Goal: Task Accomplishment & Management: Use online tool/utility

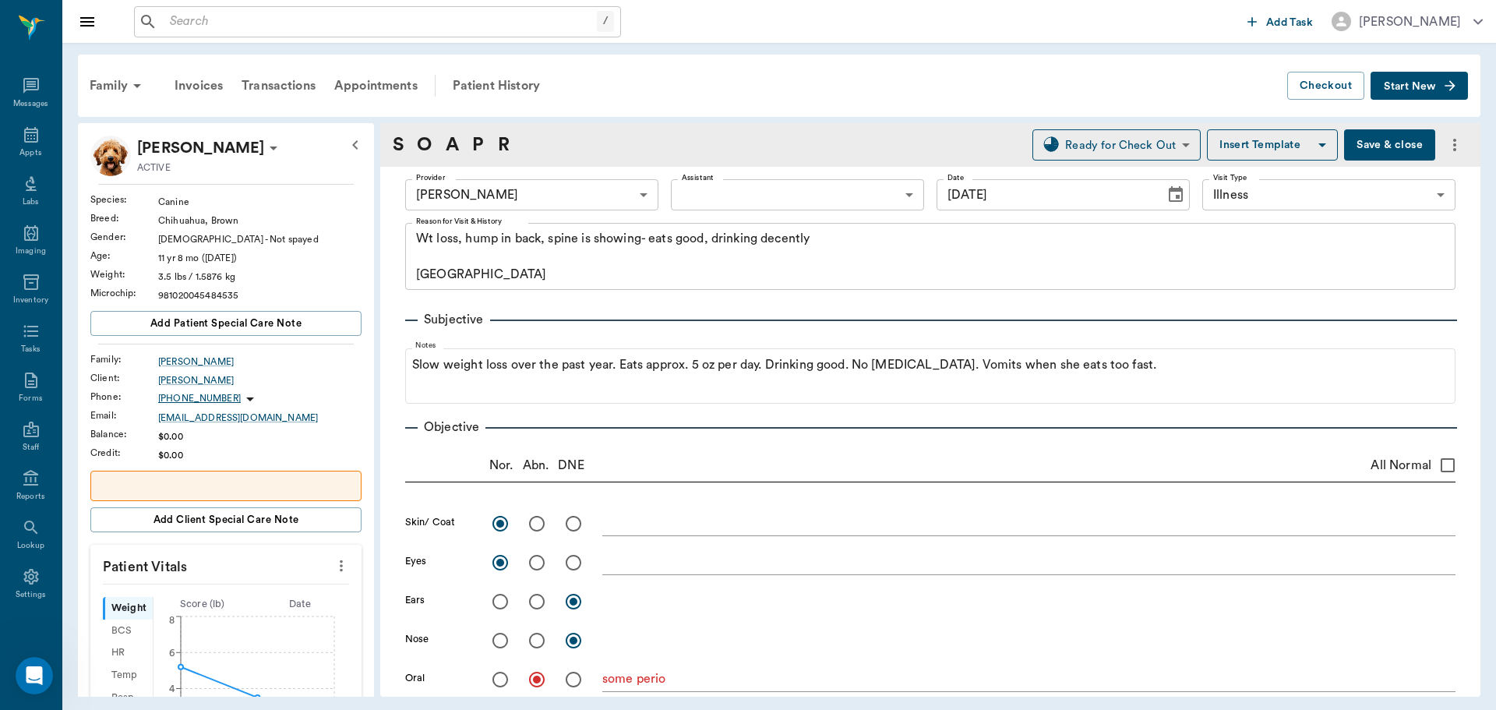
click at [536, 36] on div "/ ​" at bounding box center [377, 21] width 487 height 31
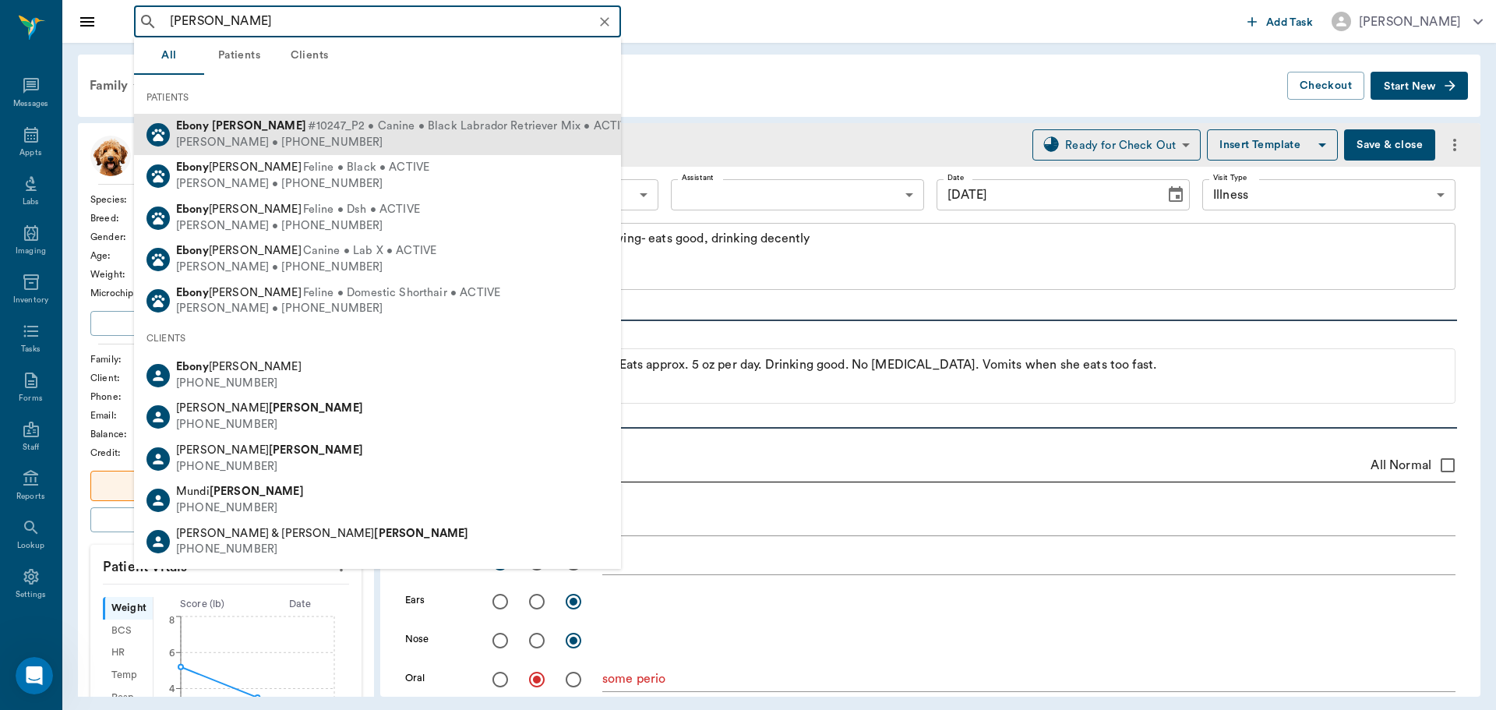
click at [287, 141] on div "[PERSON_NAME] • [PHONE_NUMBER]" at bounding box center [405, 143] width 458 height 16
type input "[PERSON_NAME]"
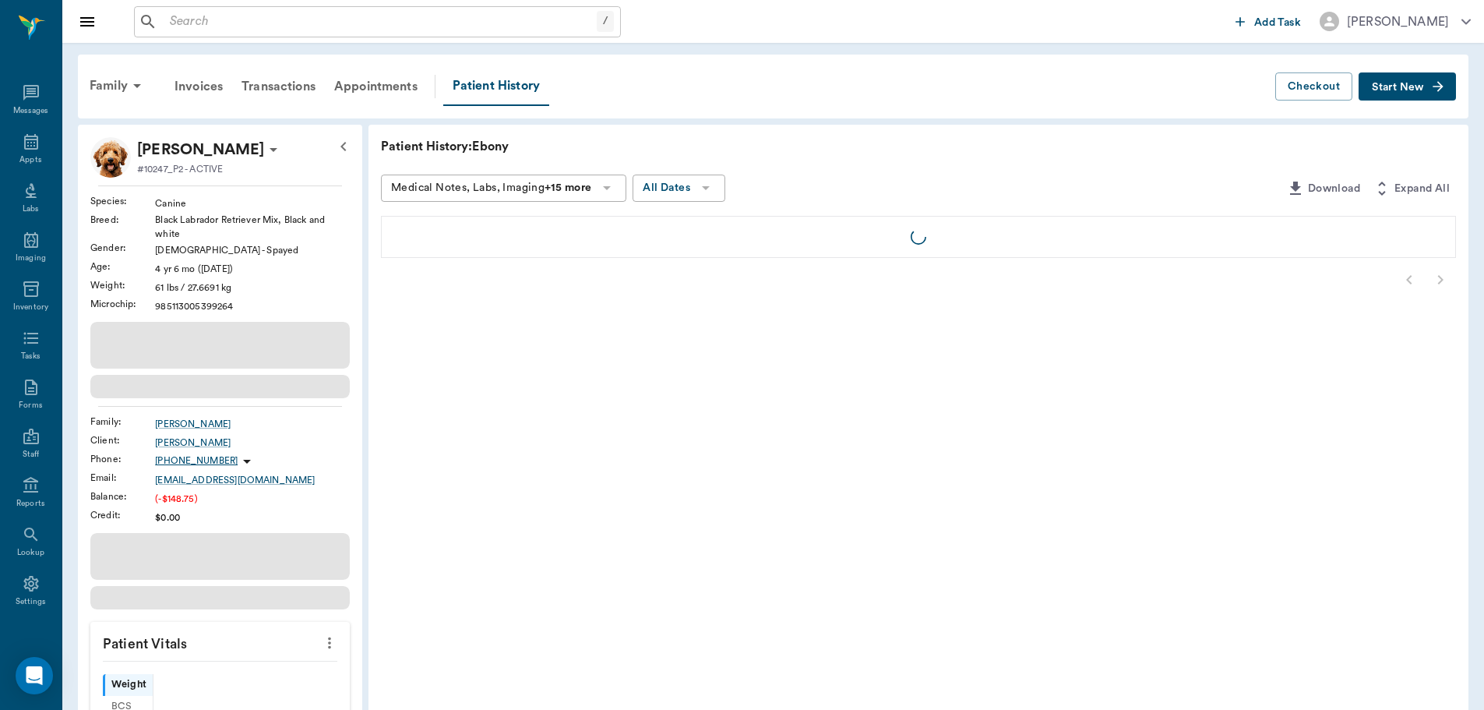
scroll to position [7, 0]
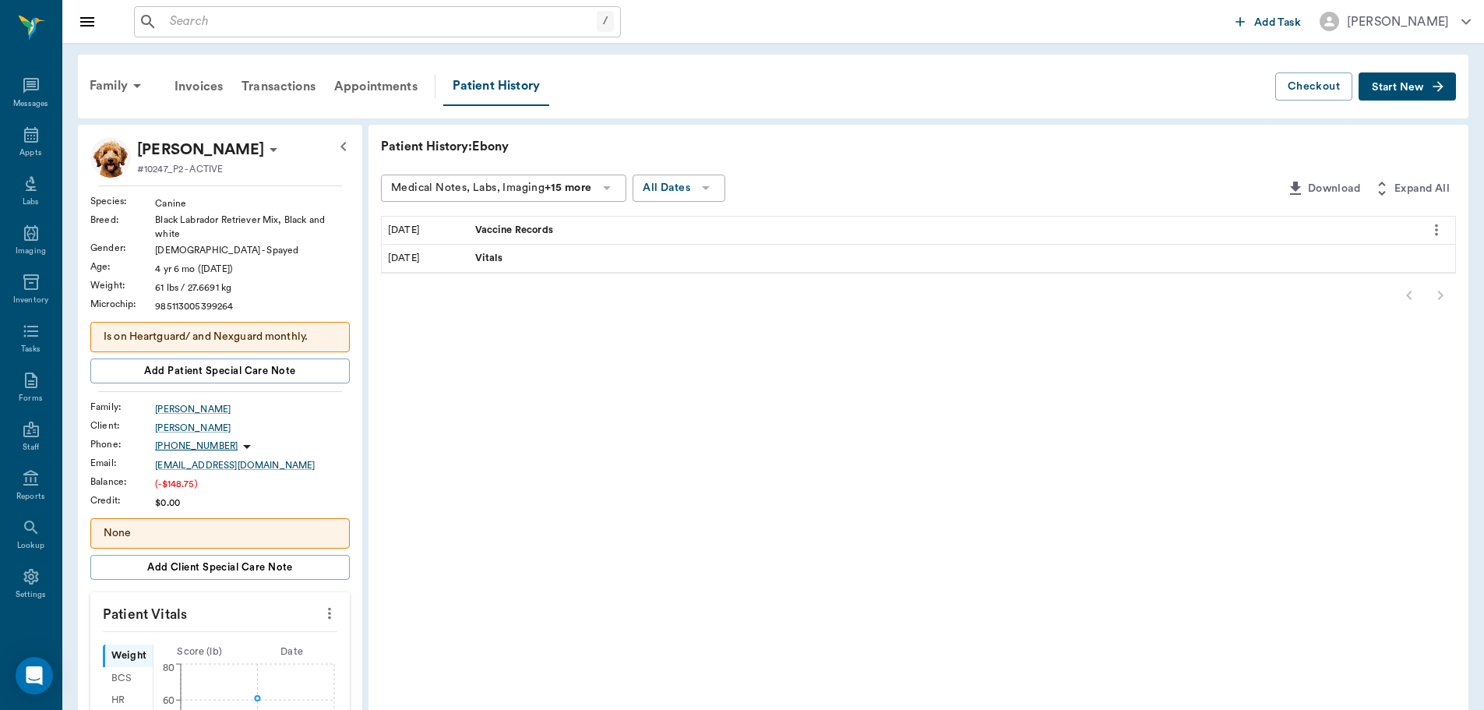
click at [320, 610] on button "more" at bounding box center [329, 613] width 25 height 26
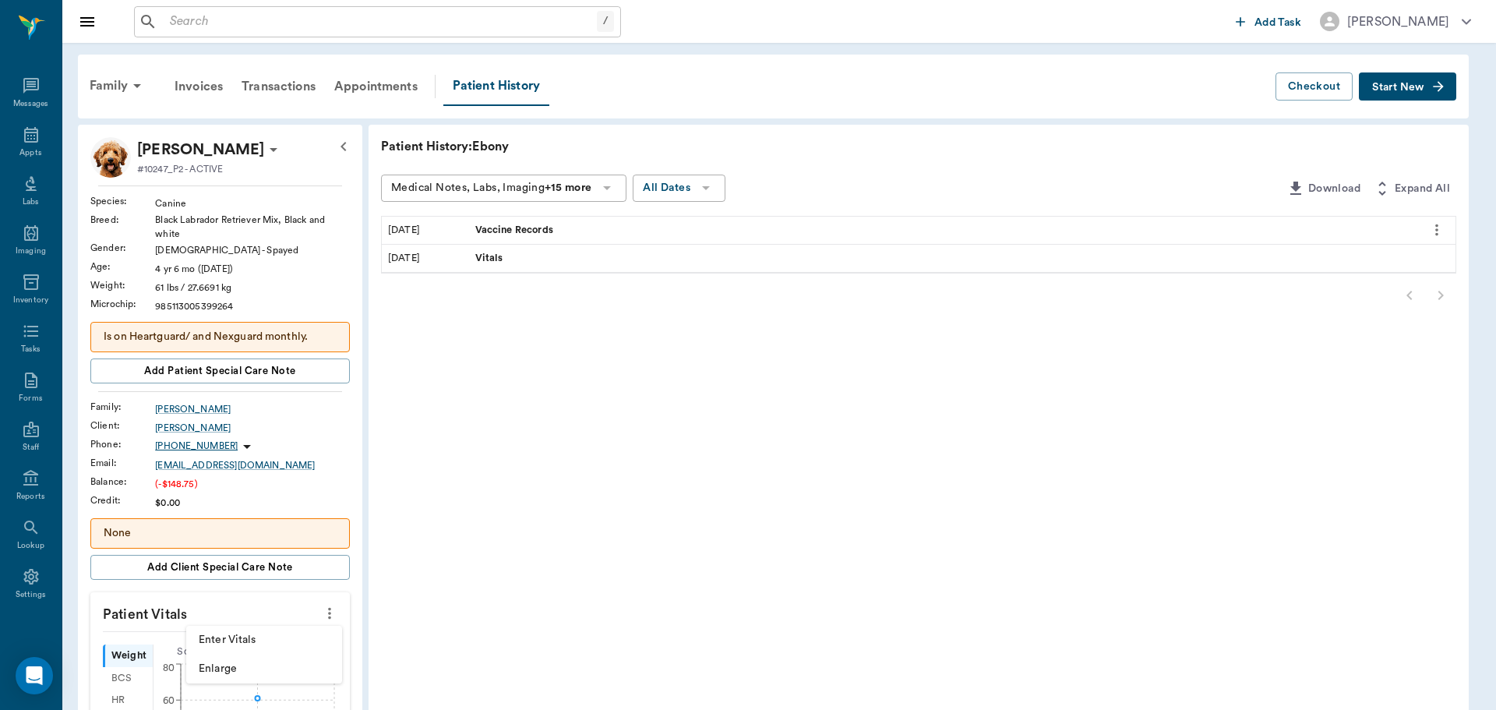
click at [244, 637] on span "Enter Vitals" at bounding box center [264, 640] width 131 height 16
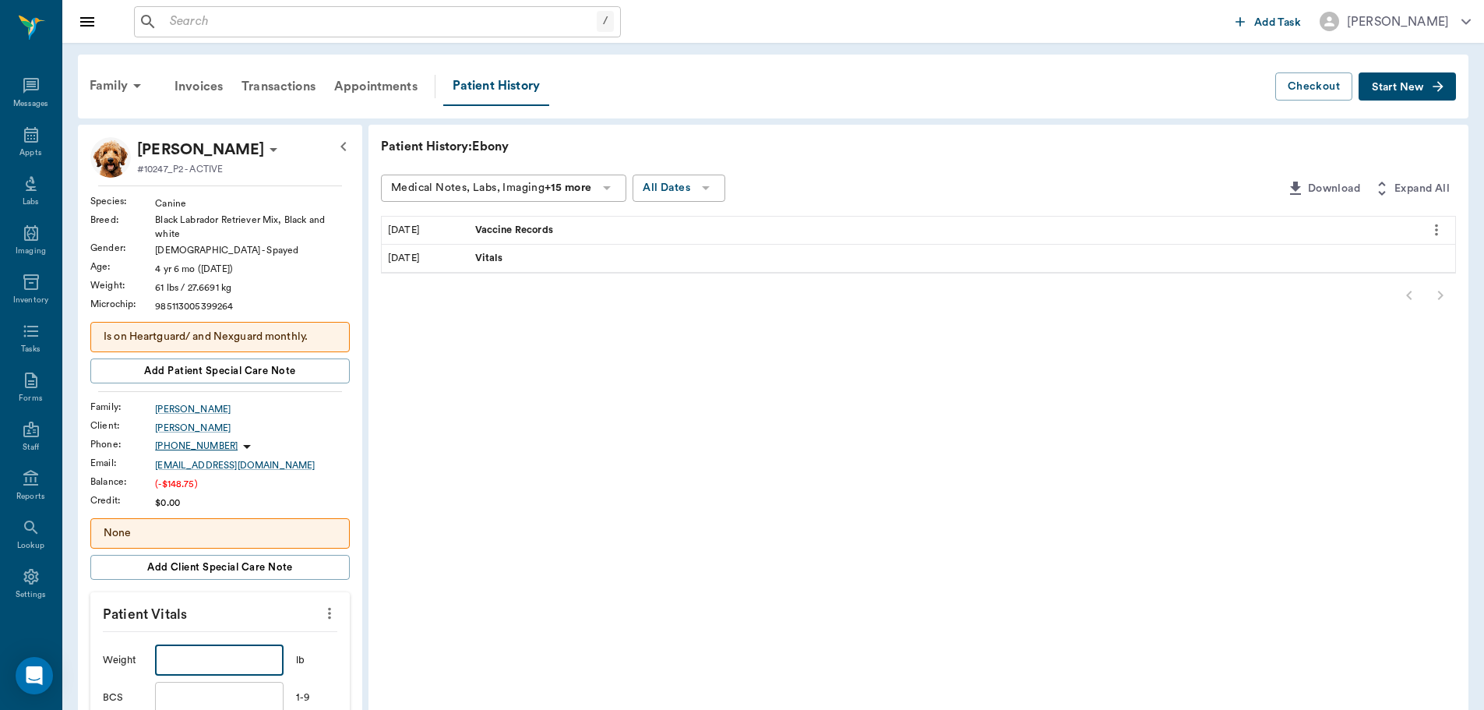
click at [220, 647] on input "text" at bounding box center [219, 659] width 128 height 31
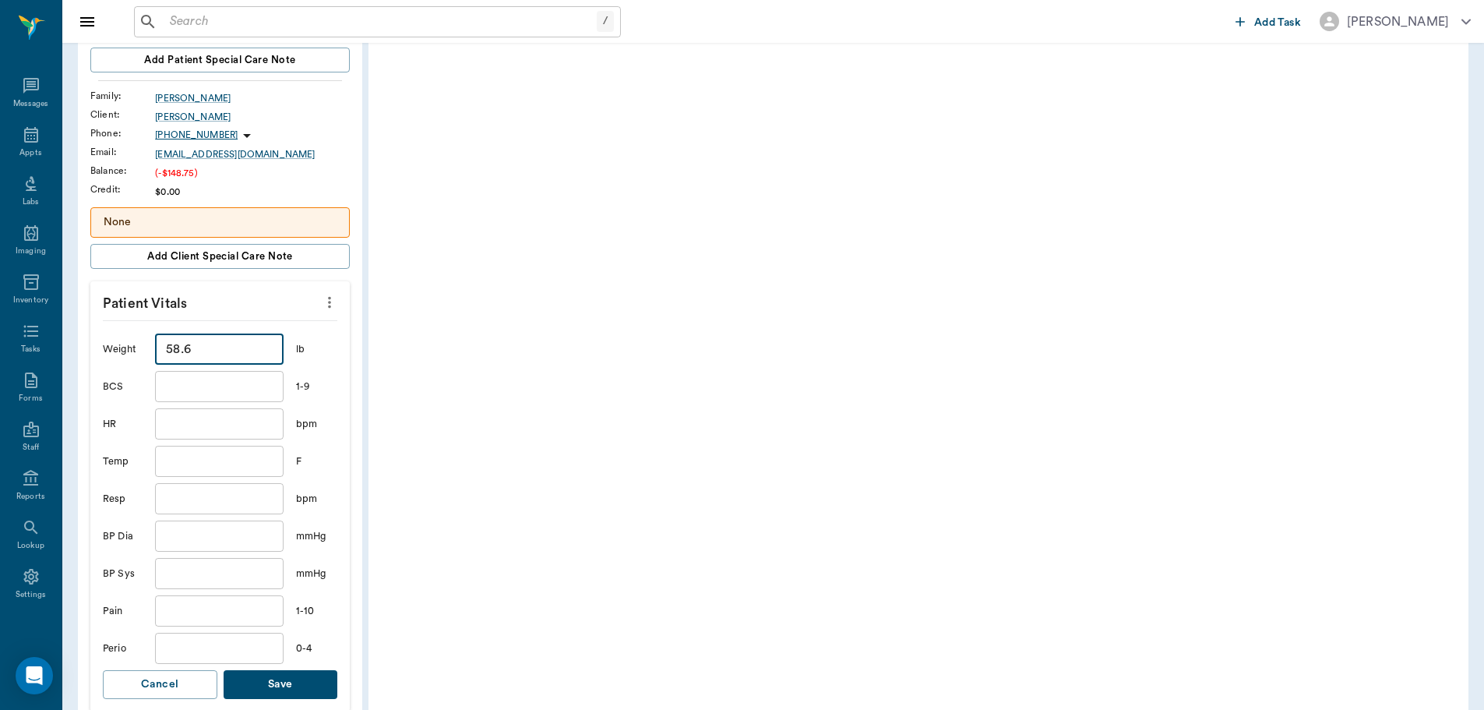
scroll to position [312, 0]
type input "58.6"
click at [300, 675] on button "Save" at bounding box center [281, 683] width 115 height 29
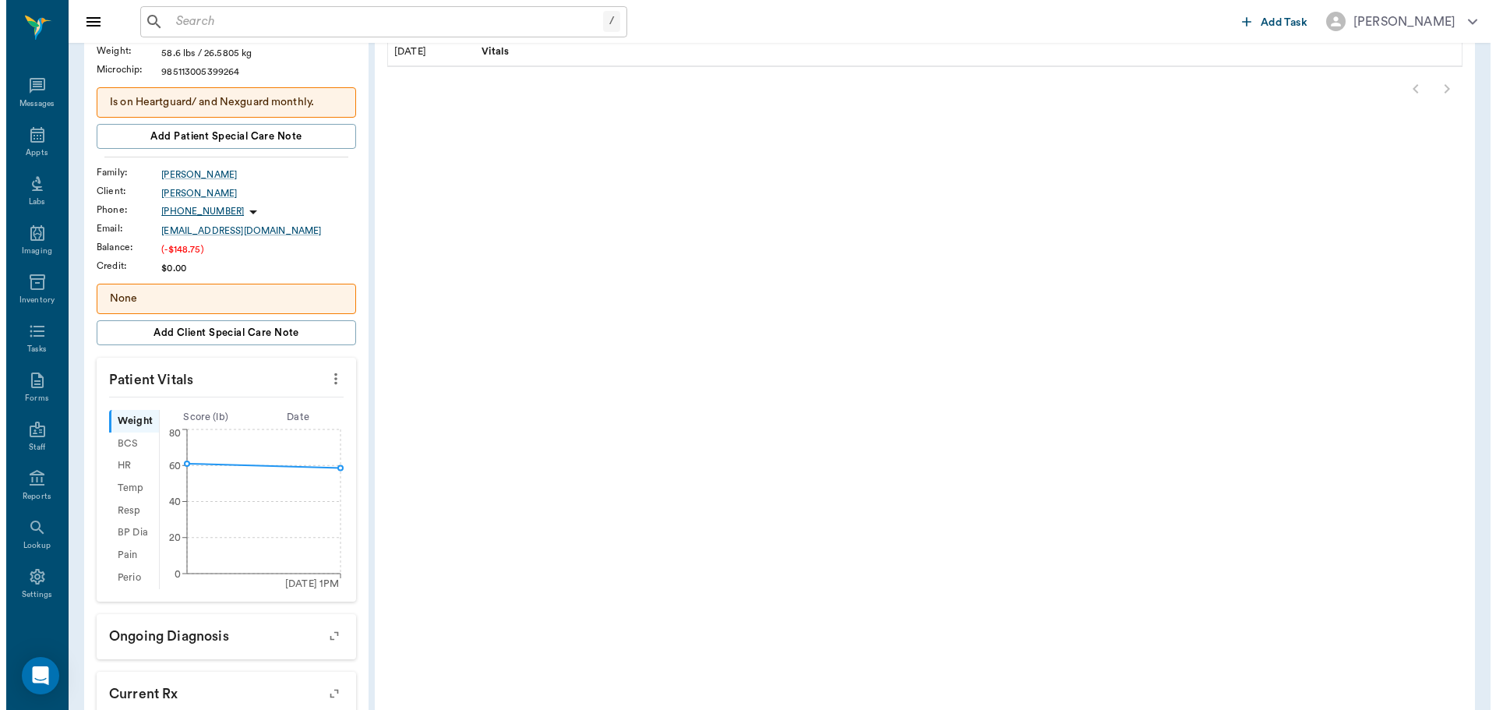
scroll to position [0, 0]
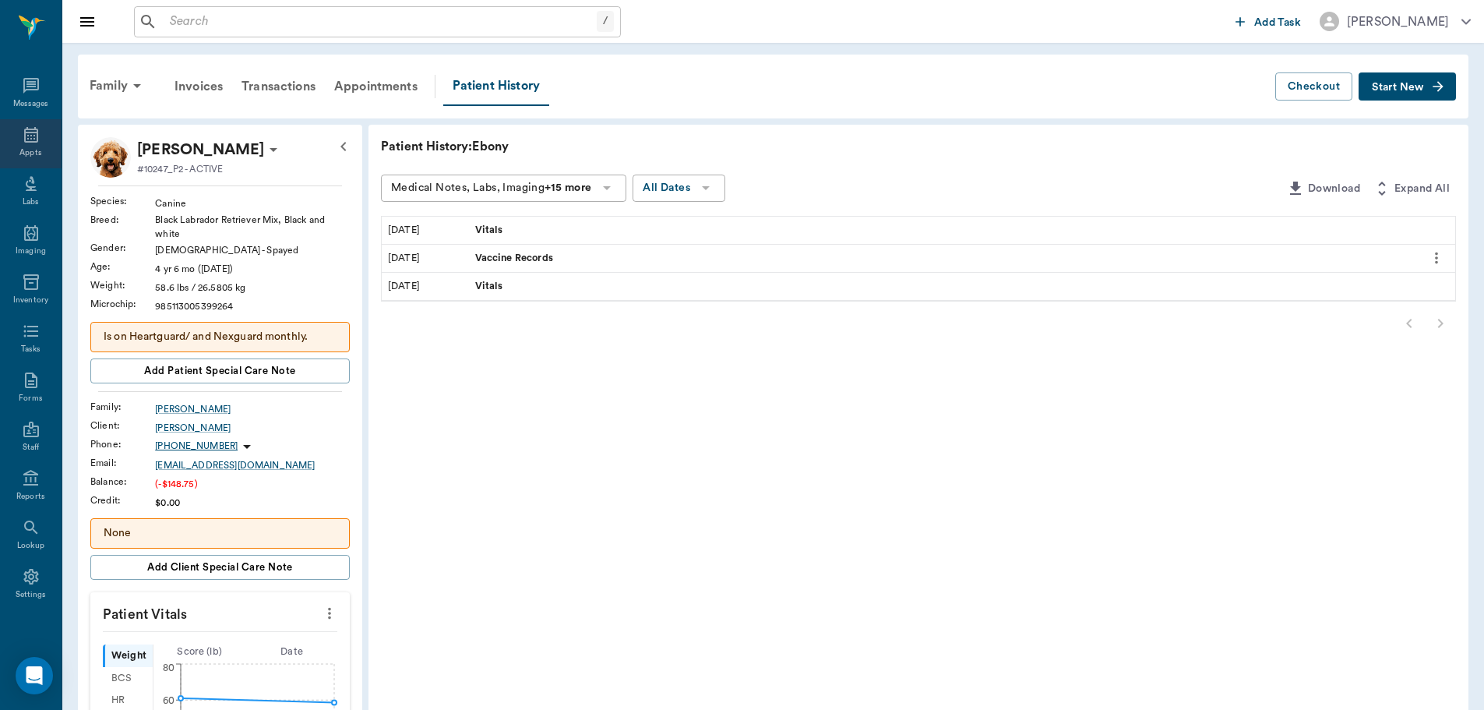
click at [26, 143] on icon at bounding box center [31, 134] width 19 height 19
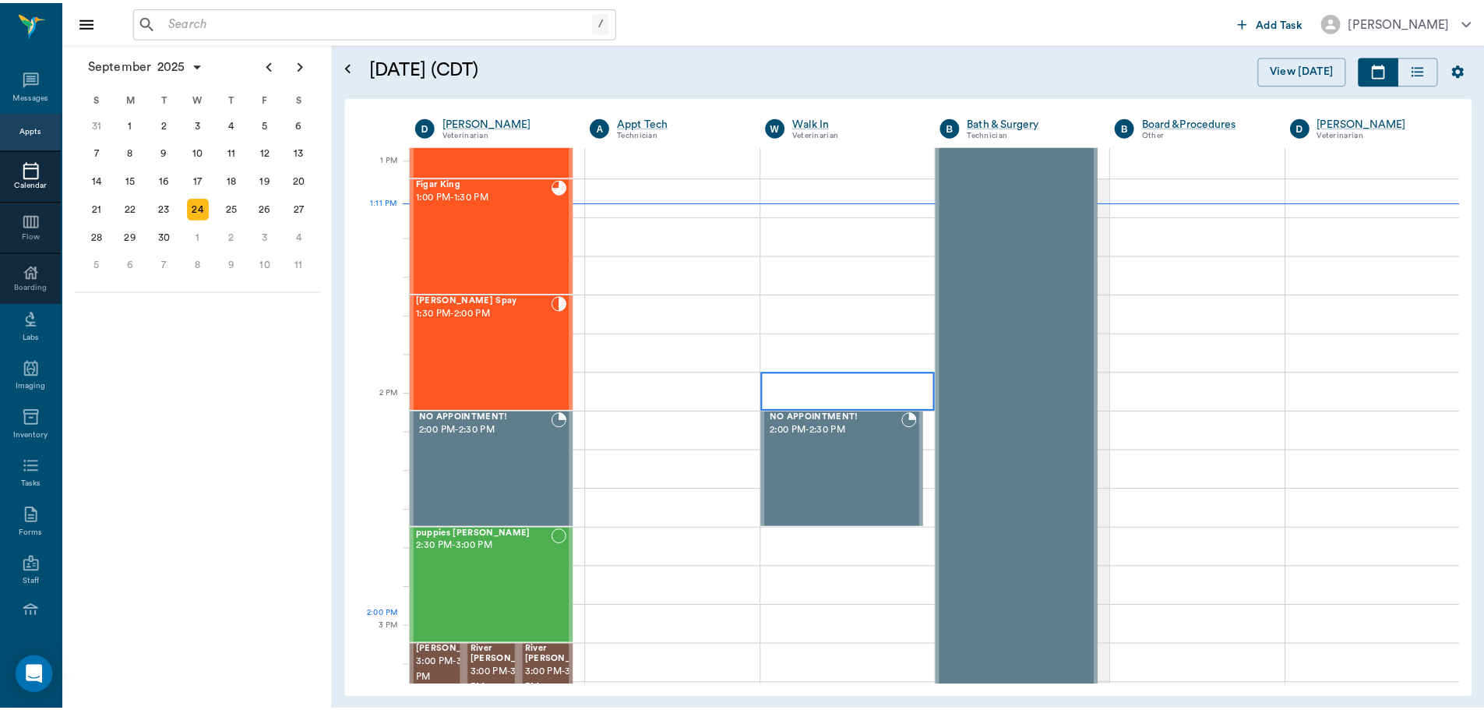
scroll to position [1171, 0]
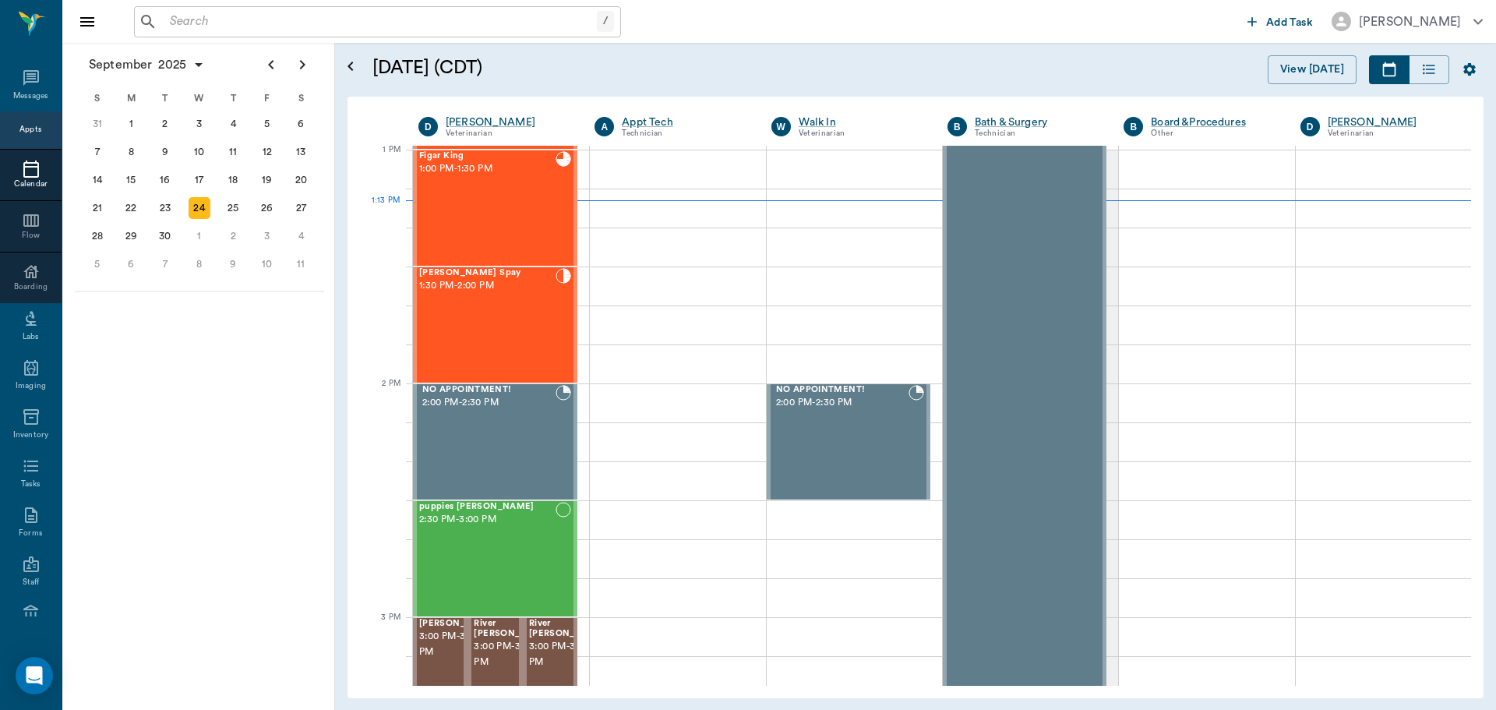
click at [499, 6] on div "/ ​" at bounding box center [377, 21] width 487 height 31
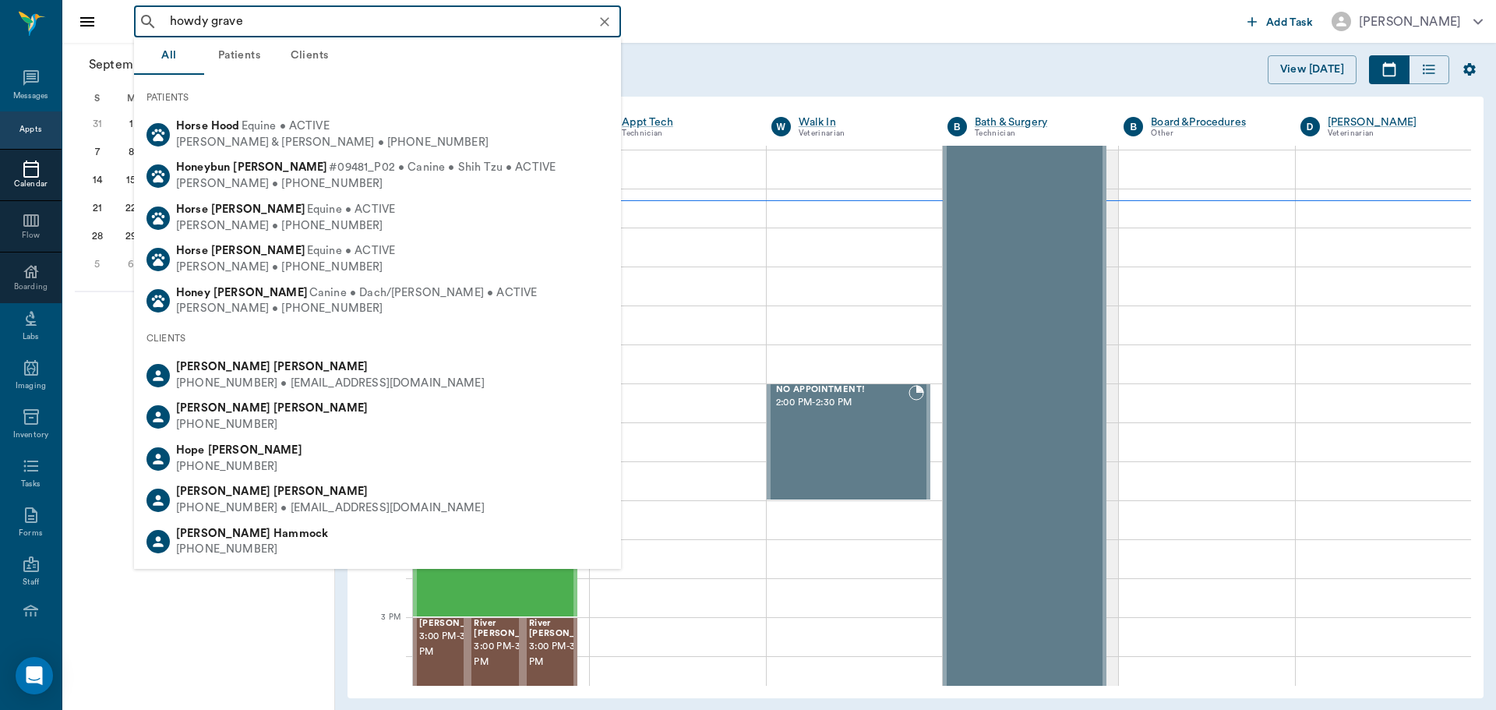
type input "howdy graves"
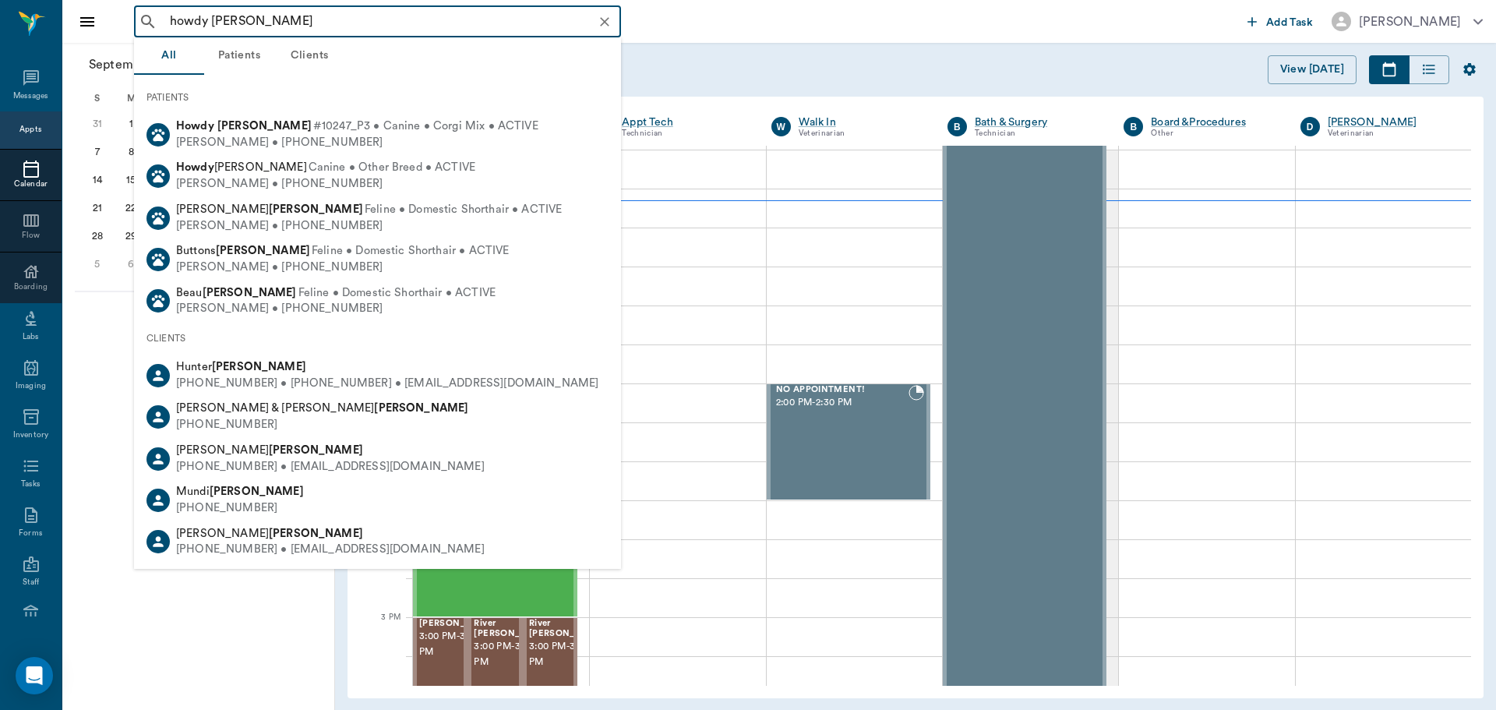
click at [444, 122] on span "#10247_P3 • Canine • Corgi Mix • ACTIVE" at bounding box center [425, 126] width 225 height 16
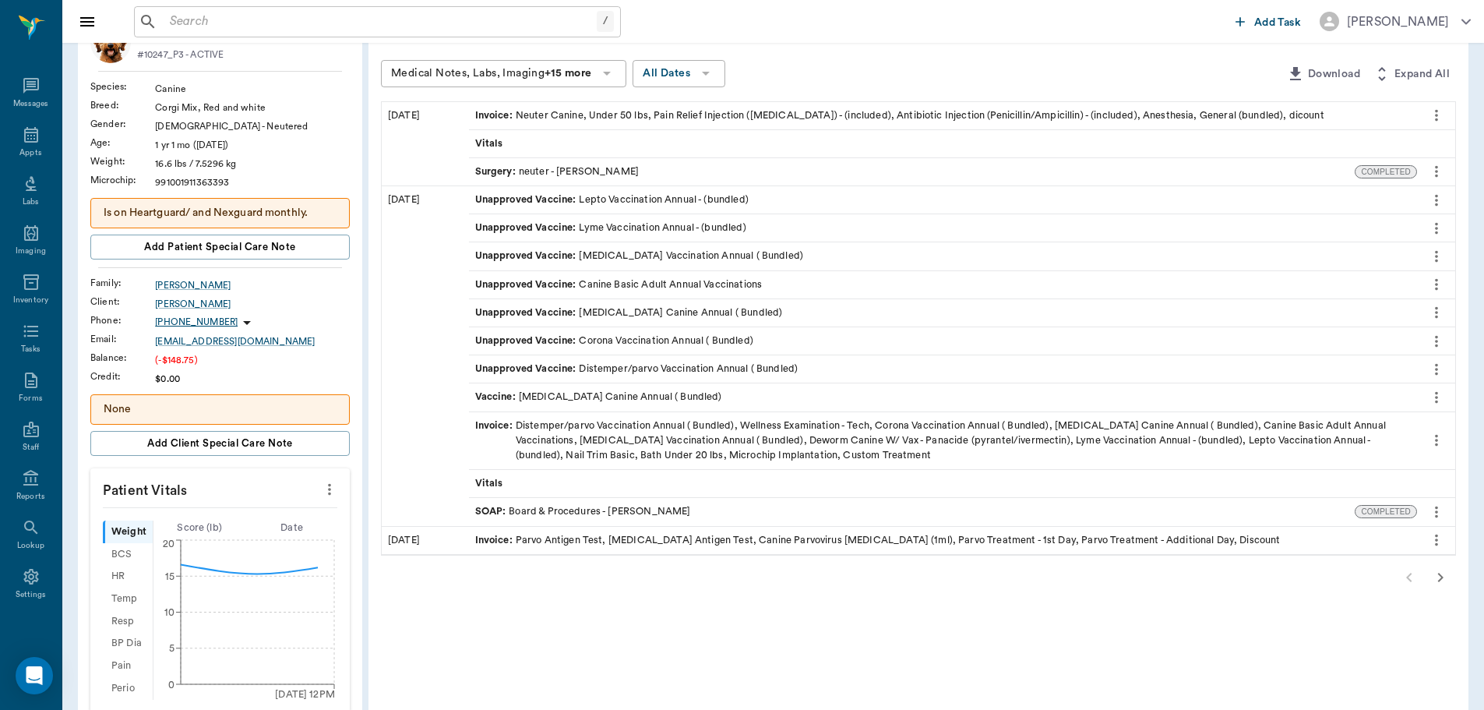
scroll to position [156, 0]
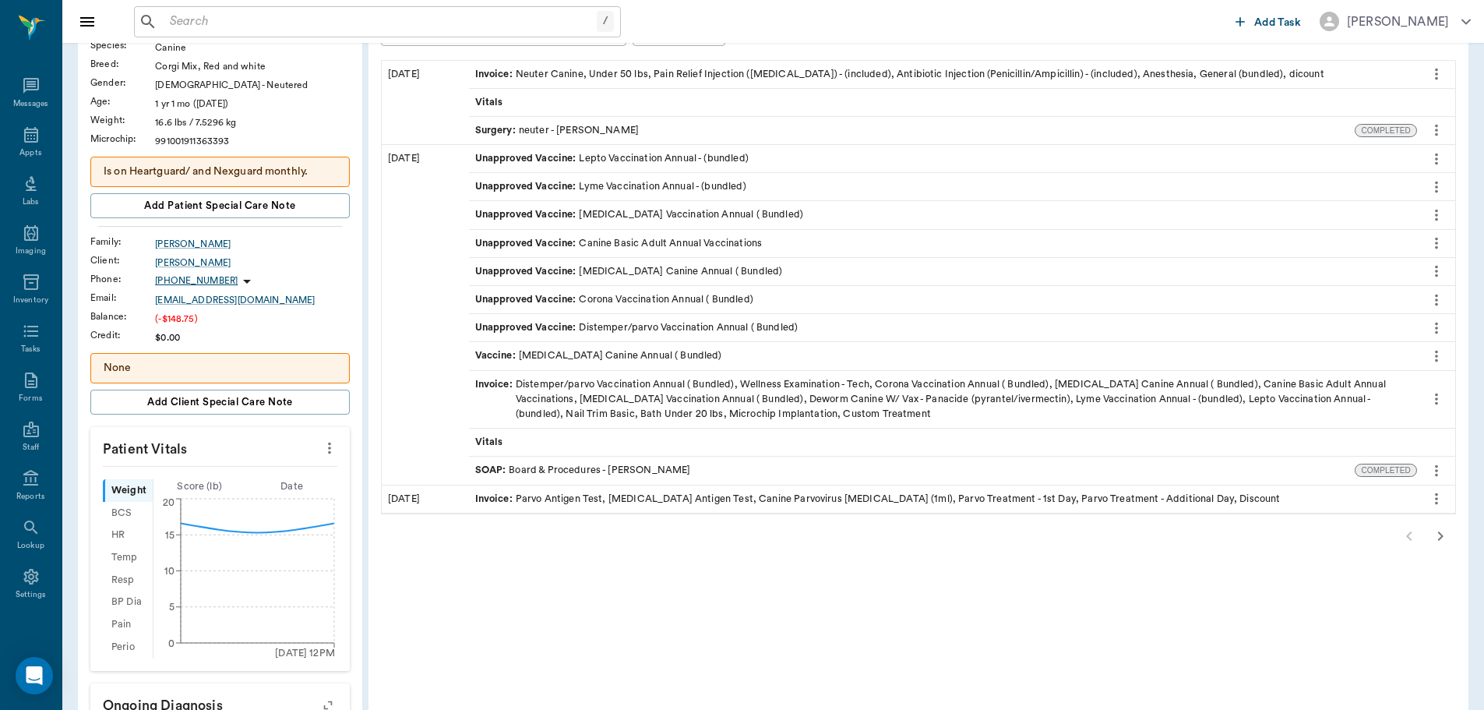
click at [334, 441] on icon "more" at bounding box center [329, 448] width 17 height 19
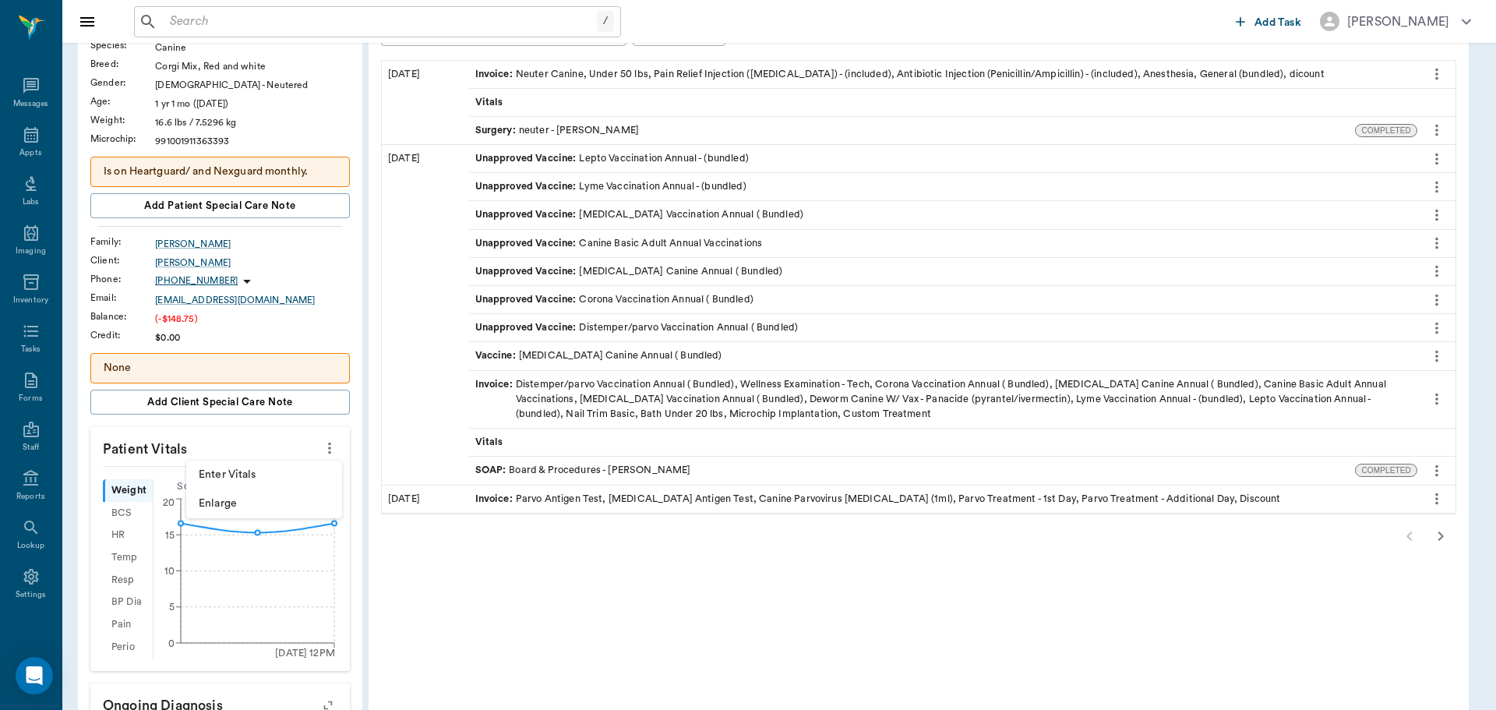
click at [301, 475] on span "Enter Vitals" at bounding box center [264, 475] width 131 height 16
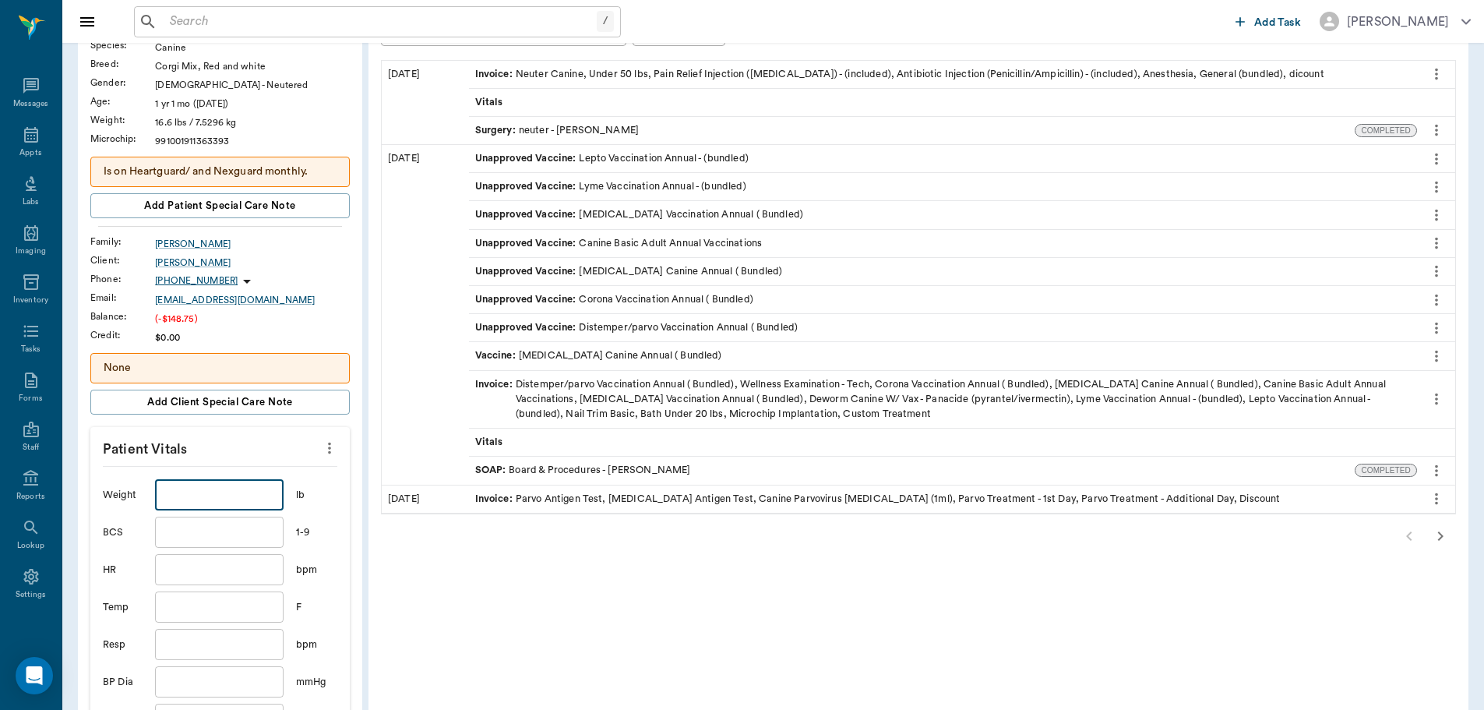
click at [234, 495] on input "text" at bounding box center [219, 494] width 128 height 31
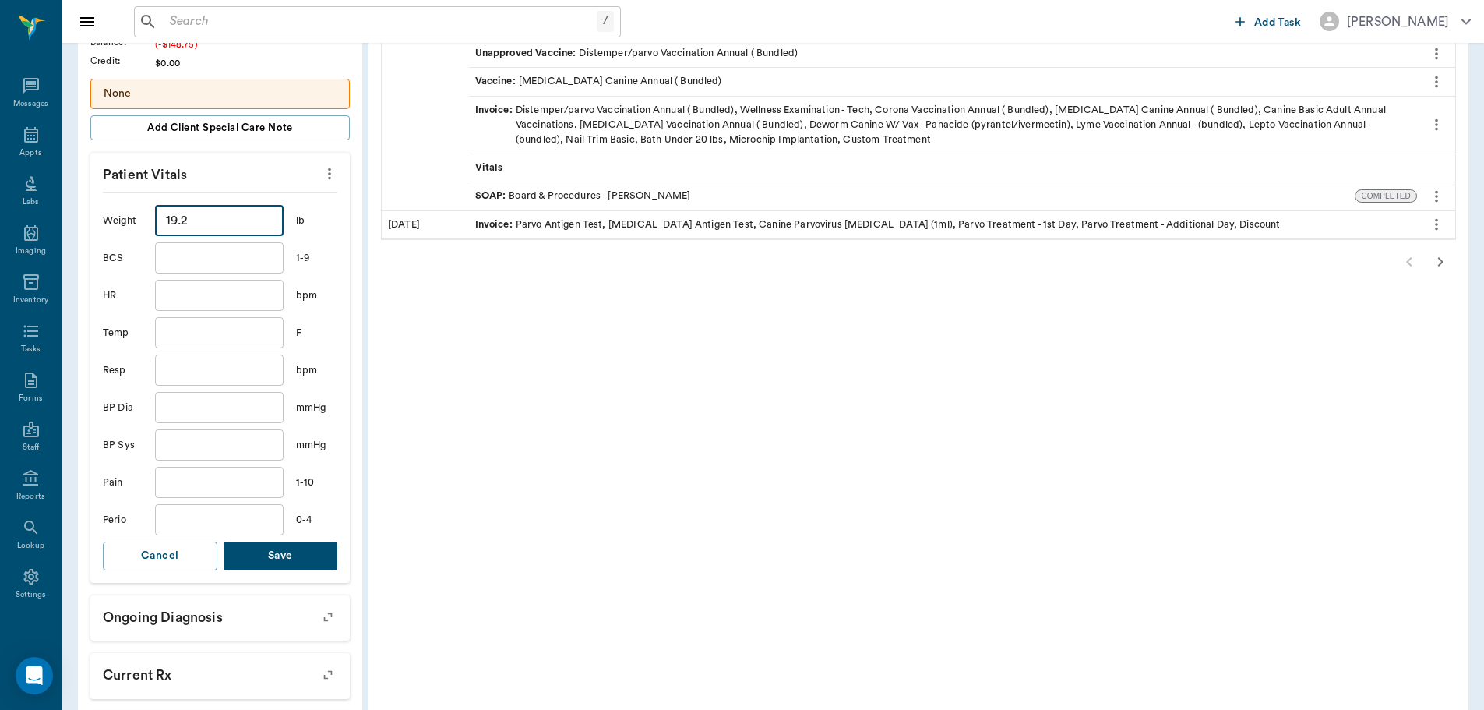
scroll to position [467, 0]
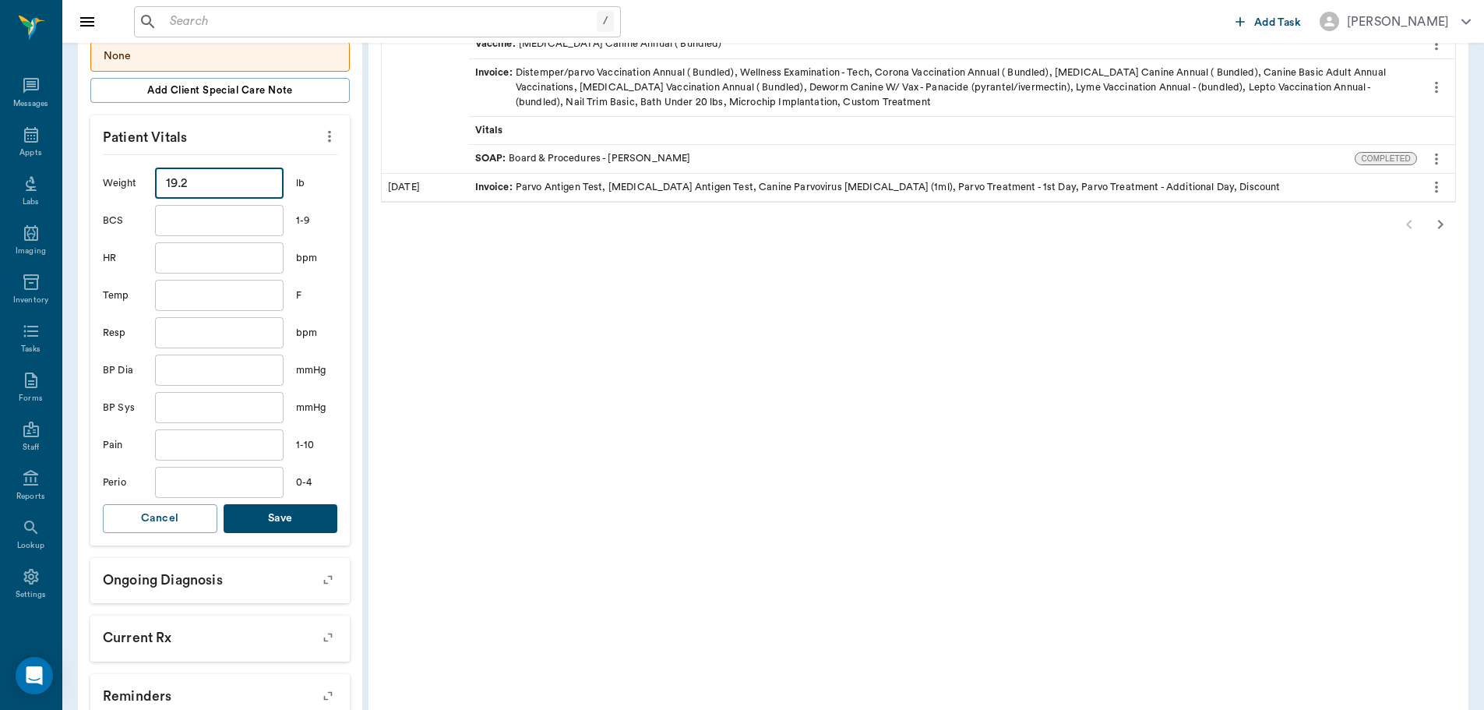
type input "19.2"
click at [293, 514] on button "Save" at bounding box center [281, 518] width 115 height 29
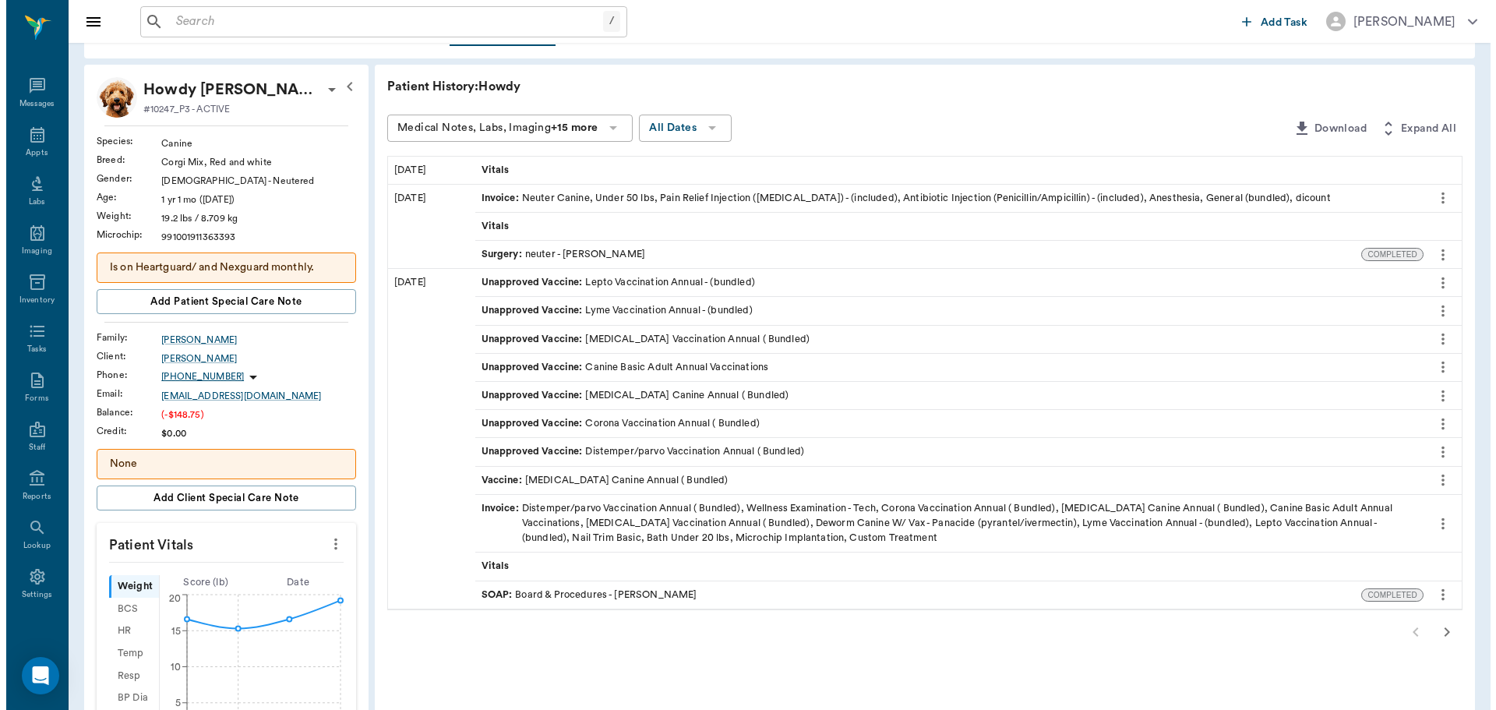
scroll to position [0, 0]
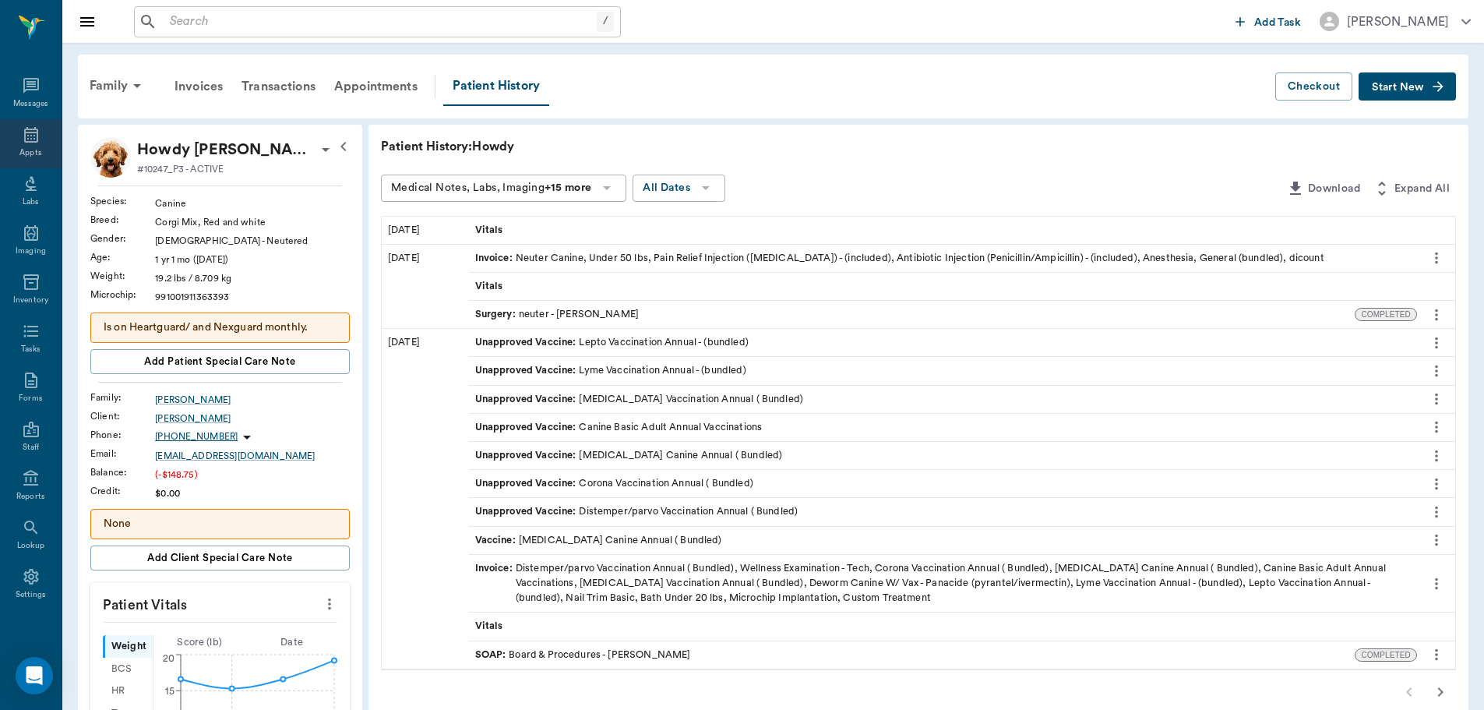
click at [6, 139] on div "Appts" at bounding box center [31, 143] width 62 height 49
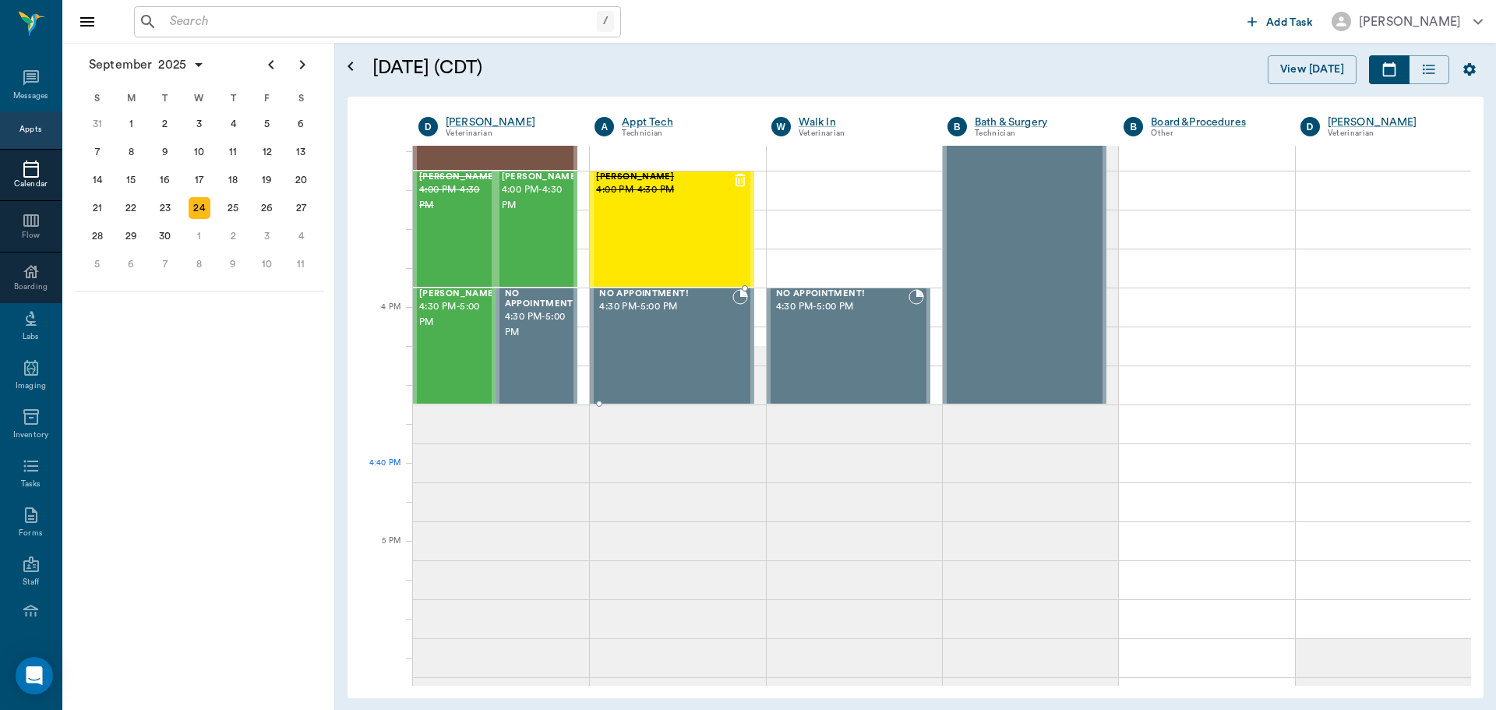
scroll to position [1715, 0]
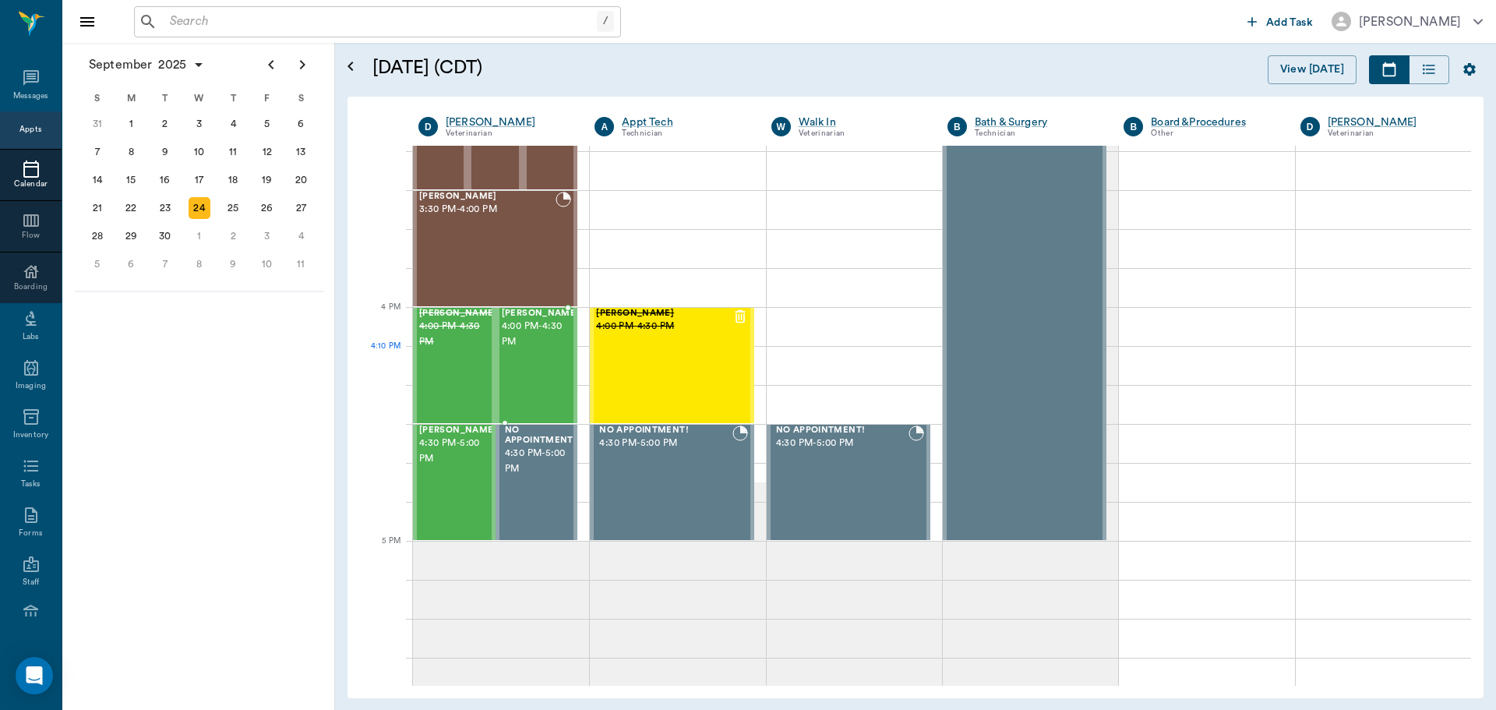
click at [515, 352] on div "Zelda Elder 4:00 PM - 4:30 PM" at bounding box center [541, 365] width 78 height 114
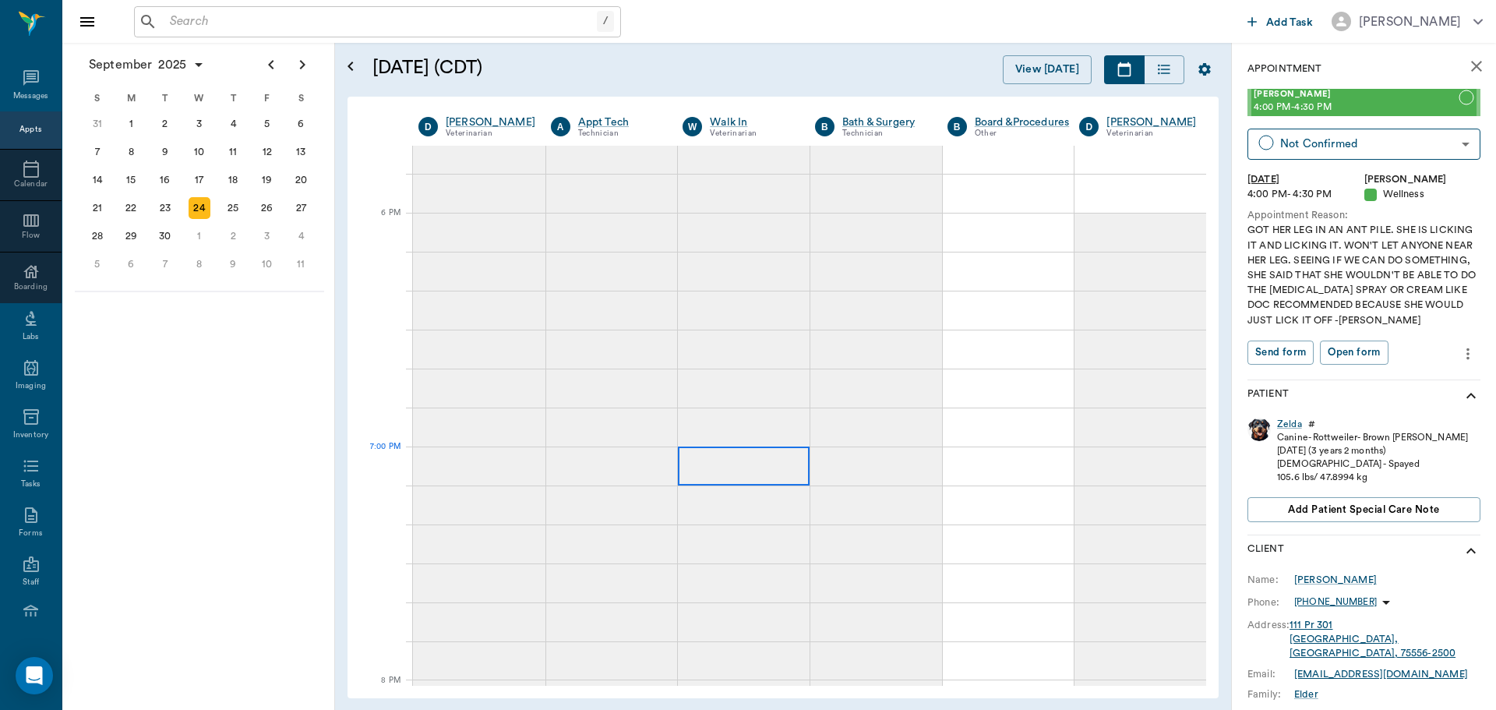
scroll to position [2277, 0]
click at [297, 437] on div "September 2025 S M T W T F S 27 28 29 30 31 Aug 1 2 3 4 5 6 7 8 9 10 11 12 13 1…" at bounding box center [198, 376] width 273 height 667
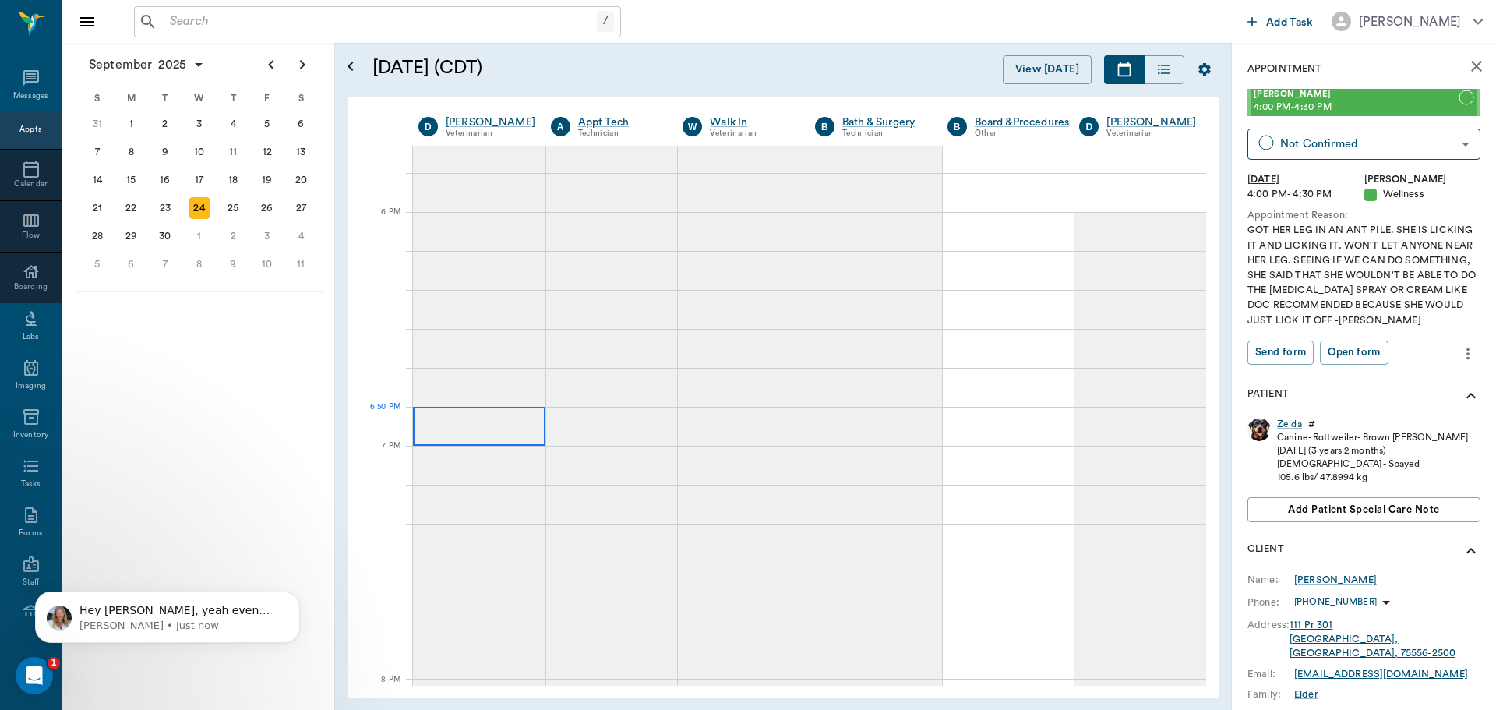
scroll to position [0, 0]
